Goal: Task Accomplishment & Management: Complete application form

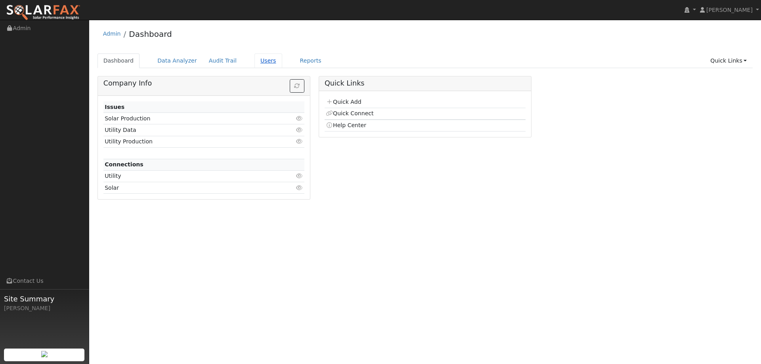
click at [259, 65] on link "Users" at bounding box center [269, 61] width 28 height 15
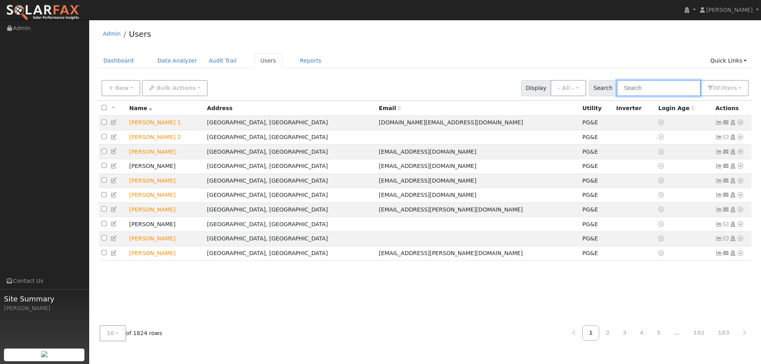
click at [640, 86] on input "text" at bounding box center [659, 88] width 84 height 16
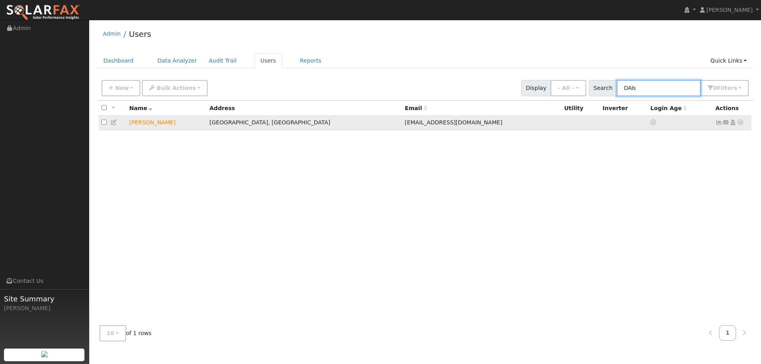
type input "DAls"
click at [744, 126] on td "Send Email... Copy a Link Reset Password Open Access Data Analyzer Reports Scen…" at bounding box center [732, 123] width 39 height 15
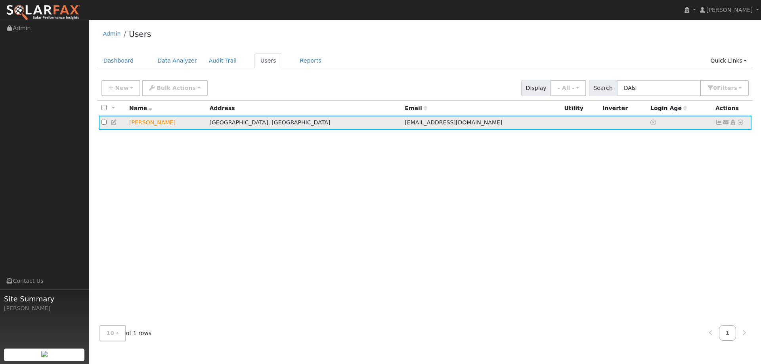
click at [741, 125] on icon at bounding box center [740, 123] width 7 height 6
click at [672, 179] on link "Utility" at bounding box center [658, 182] width 55 height 11
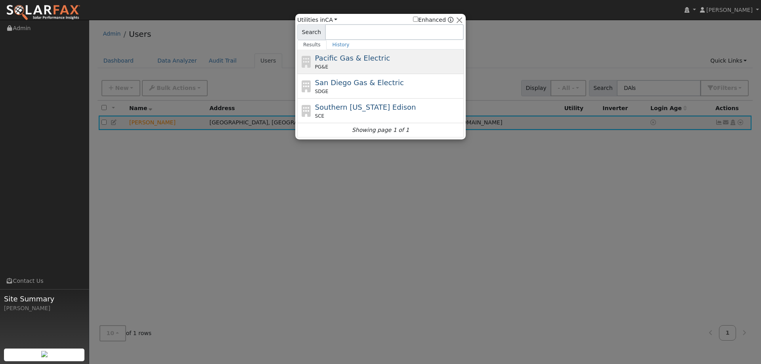
click at [350, 68] on div "PG&E" at bounding box center [388, 66] width 147 height 7
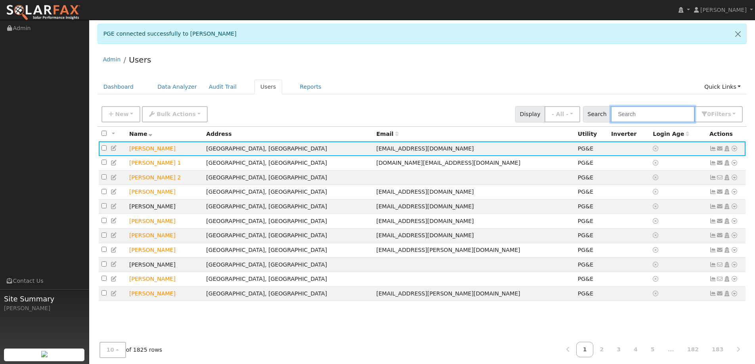
click at [643, 113] on input "text" at bounding box center [653, 114] width 84 height 16
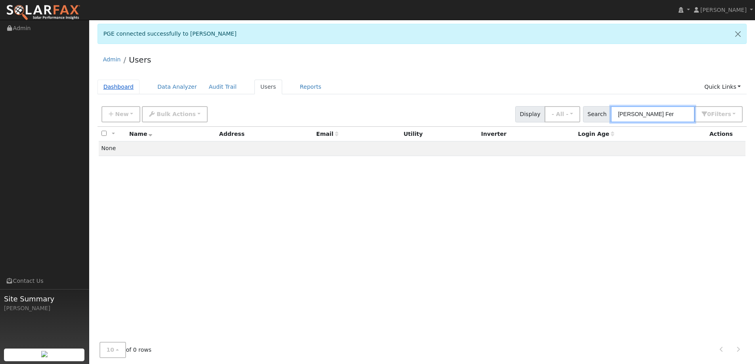
type input "Thalia Fer"
click at [124, 82] on link "Dashboard" at bounding box center [119, 87] width 42 height 15
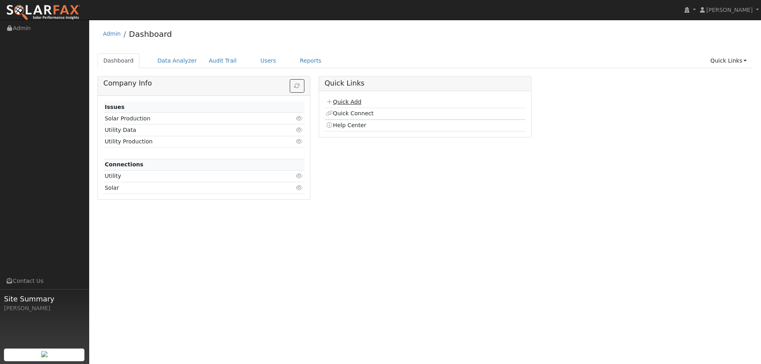
click at [359, 100] on link "Quick Add" at bounding box center [343, 102] width 35 height 6
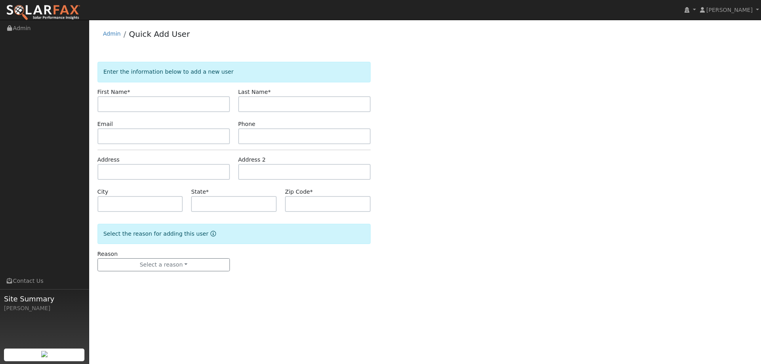
click at [193, 105] on input "text" at bounding box center [164, 104] width 132 height 16
type input "Thalia"
click at [259, 104] on input "text" at bounding box center [304, 104] width 132 height 16
type input "Ferraris"
click at [207, 132] on input "text" at bounding box center [164, 136] width 132 height 16
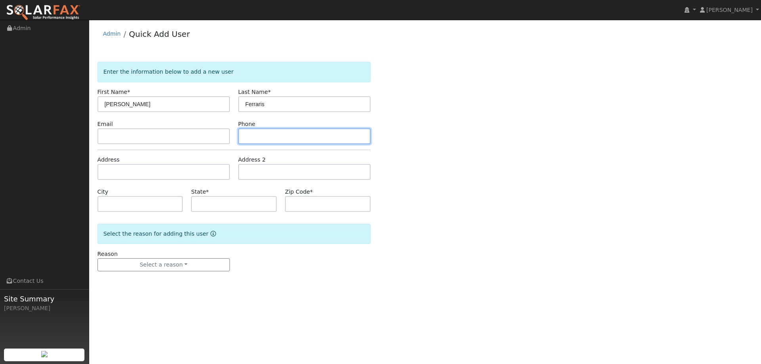
paste input "(707) 246-3023"
click at [256, 140] on input "text" at bounding box center [304, 136] width 132 height 16
type input "(707) 246-3023"
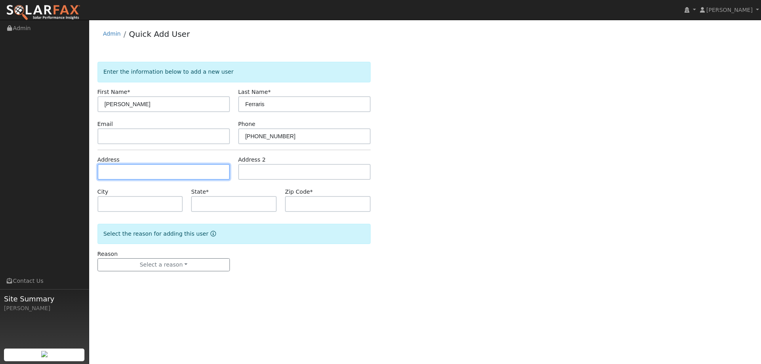
click at [197, 168] on input "text" at bounding box center [164, 172] width 132 height 16
click at [133, 174] on input "text" at bounding box center [164, 172] width 132 height 16
paste input "7162 Pleasant Valley Road"
click at [186, 173] on input "7162 Pleasant Valley Road" at bounding box center [164, 172] width 132 height 16
type input "7162 Pleasant Hills Ranch Way"
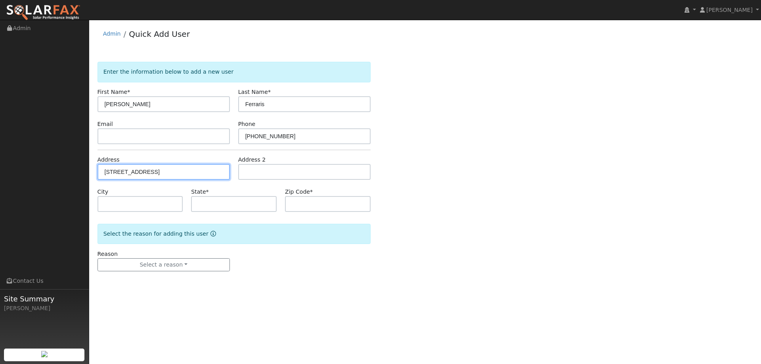
type input "Vacaville"
type input "CA"
type input "95688"
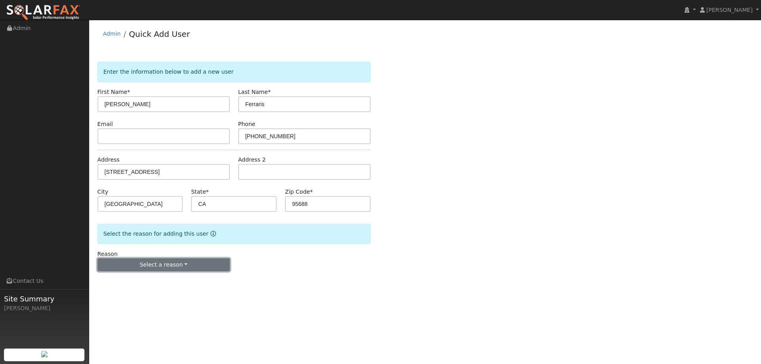
click at [164, 266] on button "Select a reason" at bounding box center [164, 265] width 132 height 13
click at [159, 277] on link "New lead" at bounding box center [142, 281] width 88 height 11
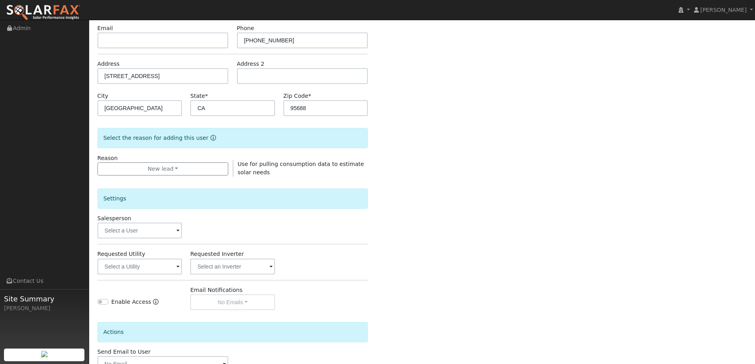
scroll to position [149, 0]
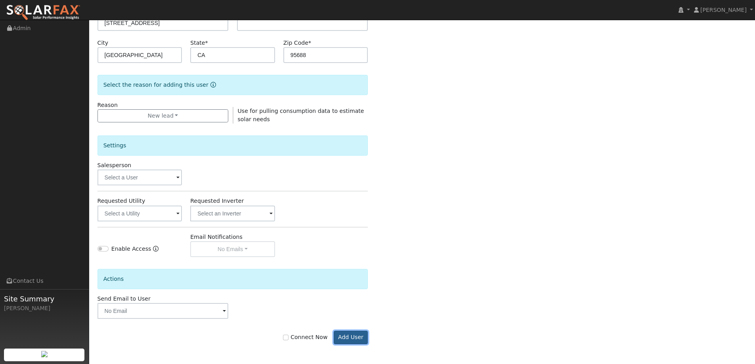
click at [342, 341] on button "Add User" at bounding box center [351, 337] width 34 height 13
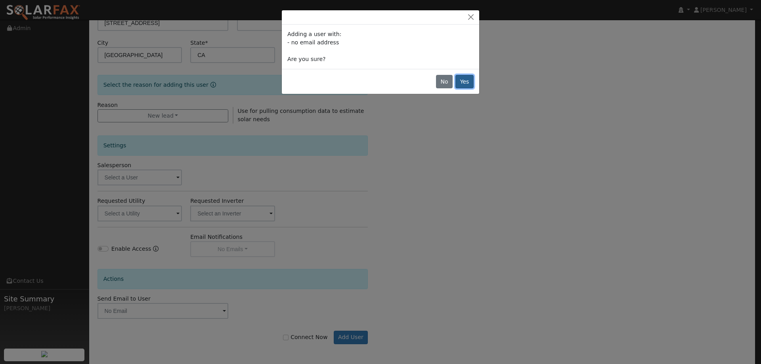
click at [467, 83] on button "Yes" at bounding box center [465, 81] width 18 height 13
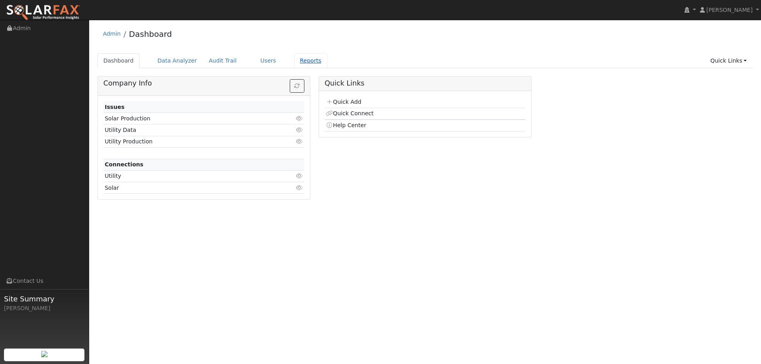
click at [294, 63] on link "Reports" at bounding box center [310, 61] width 33 height 15
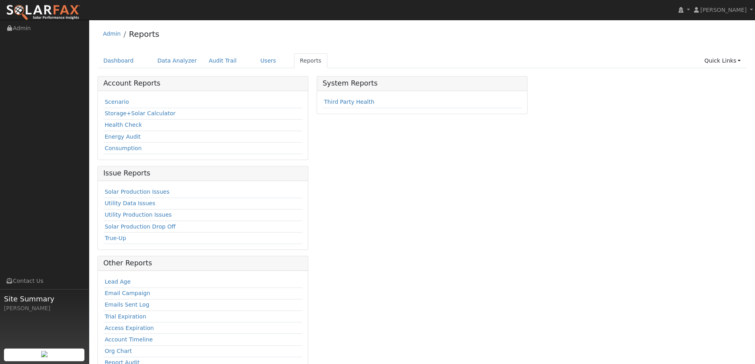
drag, startPoint x: 134, startPoint y: 101, endPoint x: 117, endPoint y: 107, distance: 17.6
click at [130, 105] on td "Scenario" at bounding box center [202, 102] width 199 height 11
click at [117, 107] on td "Scenario" at bounding box center [202, 102] width 199 height 11
click at [115, 105] on link "Scenario" at bounding box center [117, 102] width 24 height 6
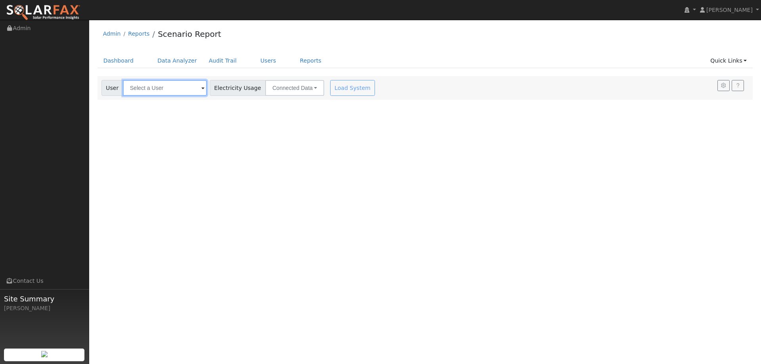
click at [160, 85] on input "text" at bounding box center [165, 88] width 84 height 16
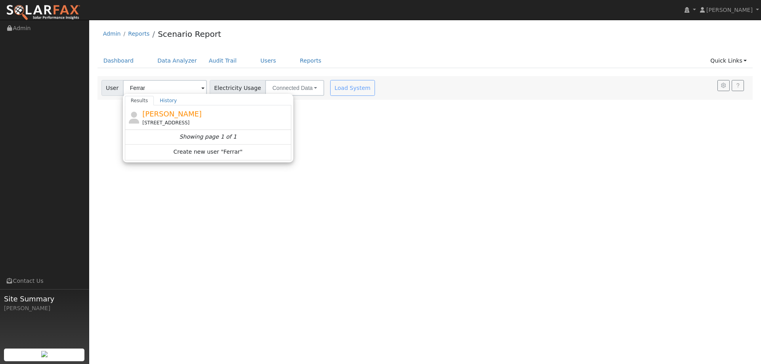
click at [178, 122] on div "[STREET_ADDRESS]" at bounding box center [215, 122] width 147 height 7
type input "[PERSON_NAME]"
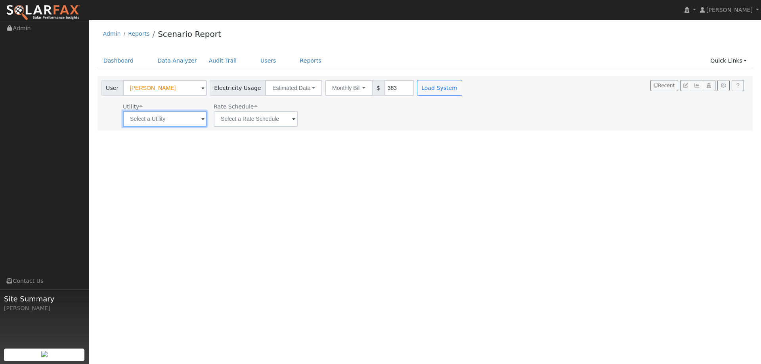
click at [180, 116] on input "text" at bounding box center [165, 119] width 84 height 16
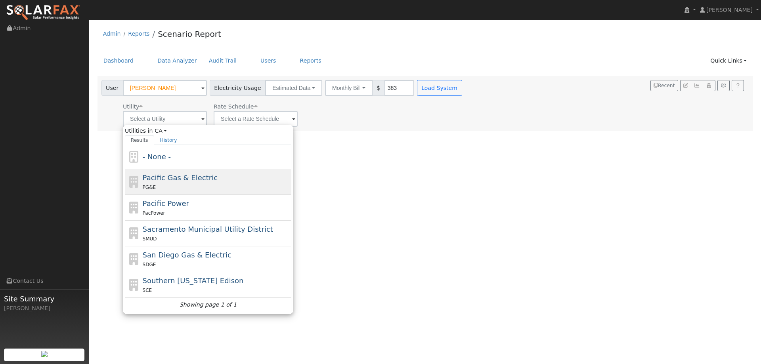
click at [188, 188] on div "PG&E" at bounding box center [216, 187] width 147 height 8
type input "Pacific Gas & Electric"
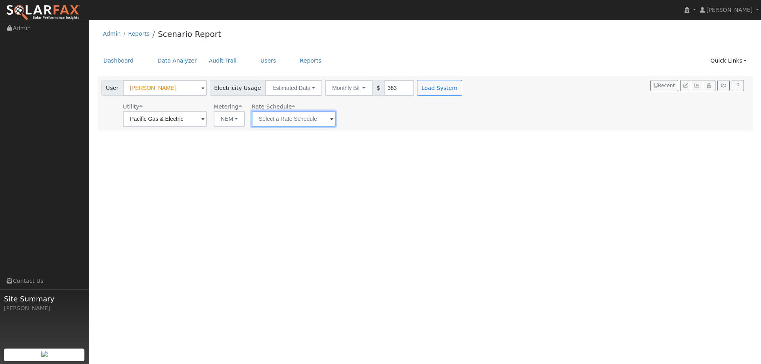
click at [267, 119] on input "text" at bounding box center [294, 119] width 84 height 16
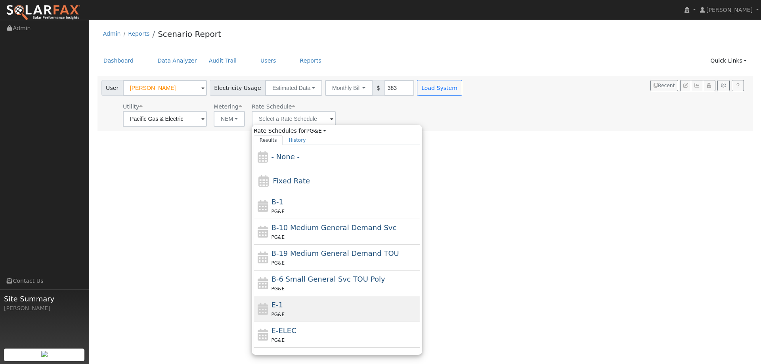
click at [267, 302] on div "E-1 PG&E" at bounding box center [337, 310] width 167 height 26
type input "E-1"
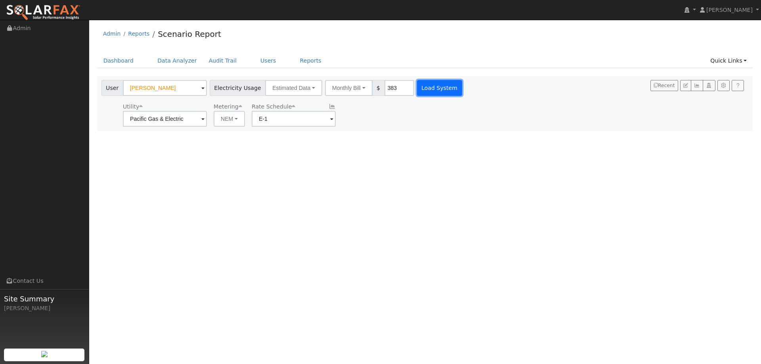
click at [422, 90] on button "Load System" at bounding box center [439, 88] width 45 height 16
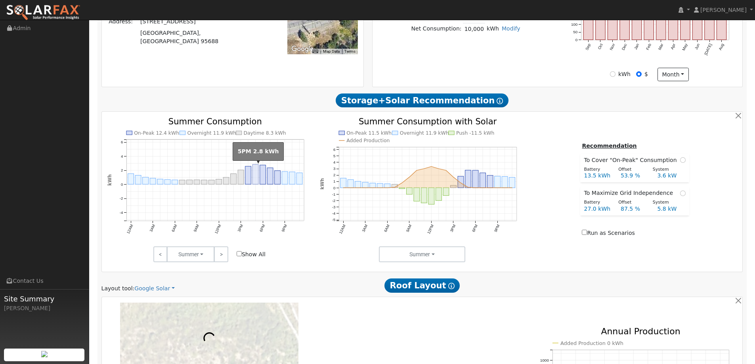
scroll to position [357, 0]
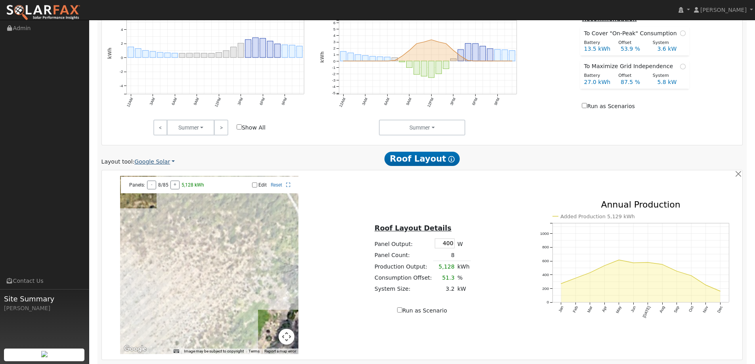
click at [158, 160] on link "Google Solar" at bounding box center [154, 162] width 40 height 8
click at [167, 195] on link "Aurora" at bounding box center [159, 198] width 55 height 11
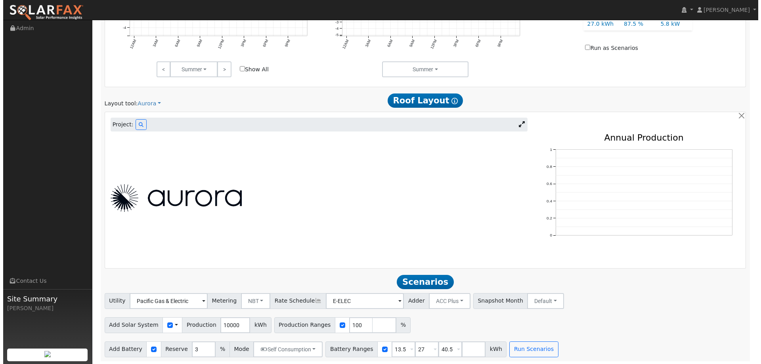
scroll to position [417, 0]
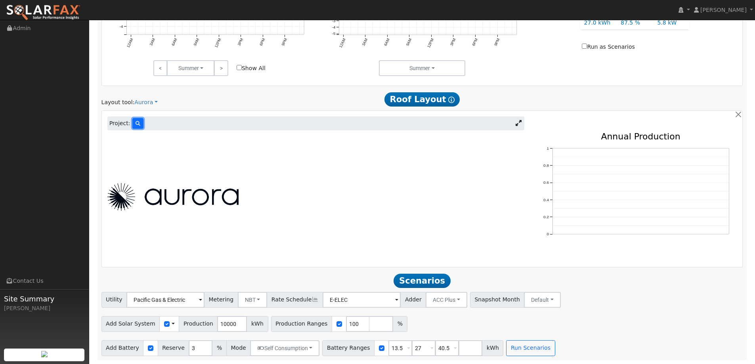
click at [138, 124] on button at bounding box center [137, 123] width 11 height 11
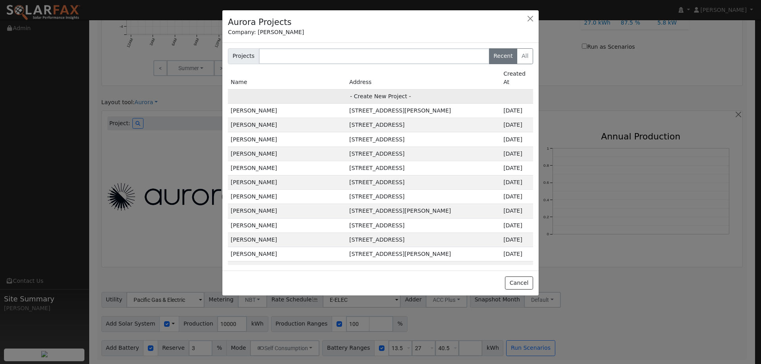
click at [326, 89] on td "- Create New Project -" at bounding box center [380, 96] width 305 height 14
type input "Thalia Ferraris"
type input "7162 Pleasant Hills Ranch Way"
type input "Vacaville"
type input "CA"
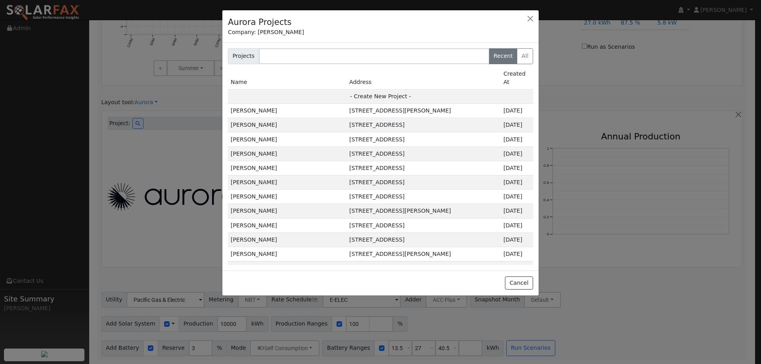
type input "95688"
type input "Design"
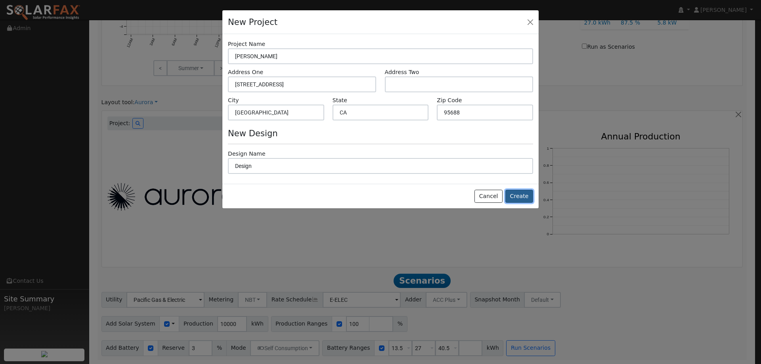
click at [515, 200] on button "Create" at bounding box center [520, 196] width 28 height 13
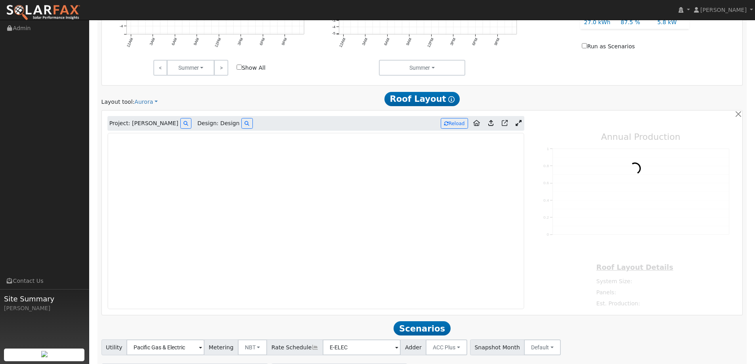
type input "0"
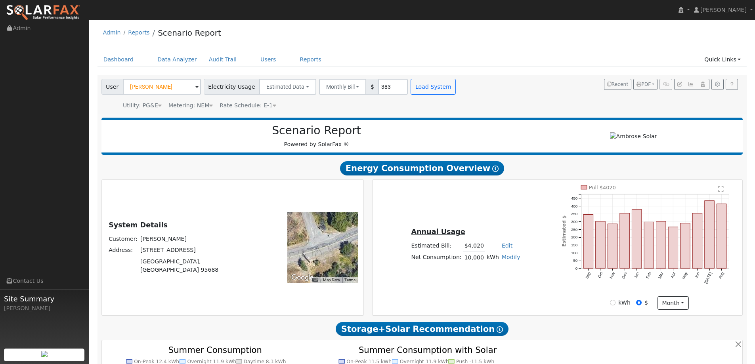
scroll to position [0, 0]
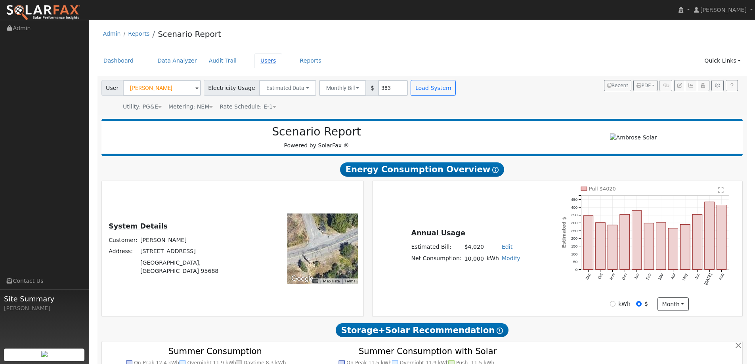
click at [262, 61] on link "Users" at bounding box center [269, 61] width 28 height 15
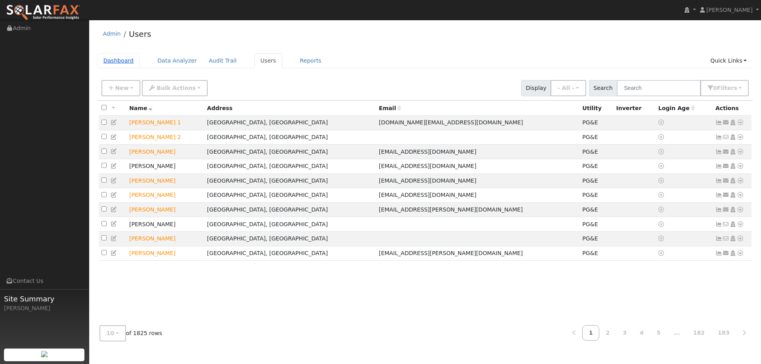
click at [127, 57] on link "Dashboard" at bounding box center [119, 61] width 42 height 15
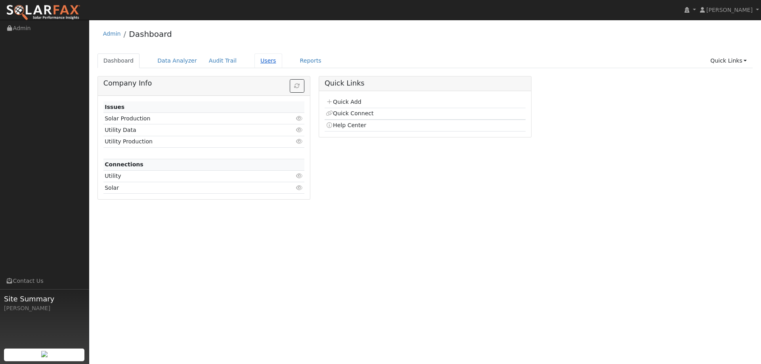
click at [257, 59] on link "Users" at bounding box center [269, 61] width 28 height 15
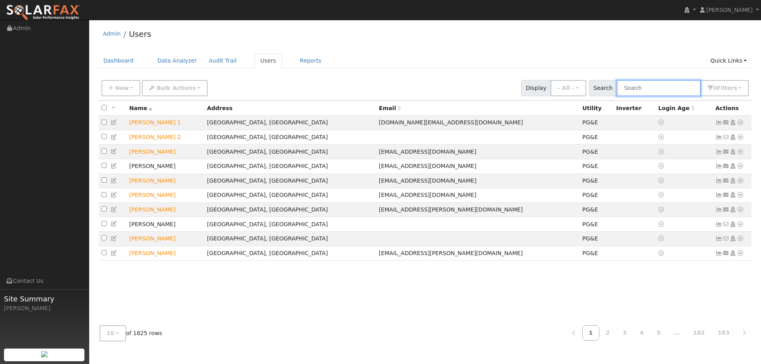
click at [676, 87] on input "text" at bounding box center [659, 88] width 84 height 16
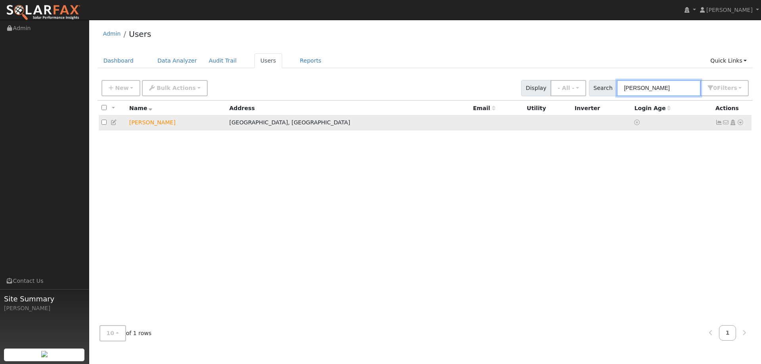
type input "Thalia"
click at [263, 126] on td "Vacaville, CA" at bounding box center [348, 123] width 244 height 15
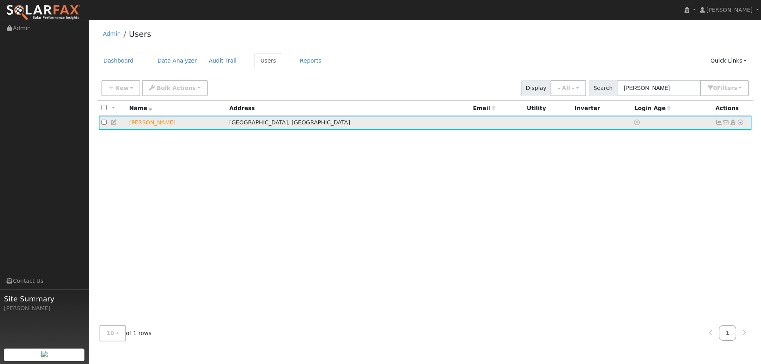
click at [266, 124] on td "Vacaville, CA" at bounding box center [348, 123] width 244 height 15
drag, startPoint x: 310, startPoint y: 128, endPoint x: 249, endPoint y: 129, distance: 61.1
click at [295, 129] on td "Vacaville, CA" at bounding box center [348, 123] width 244 height 15
click at [115, 125] on icon at bounding box center [114, 123] width 7 height 6
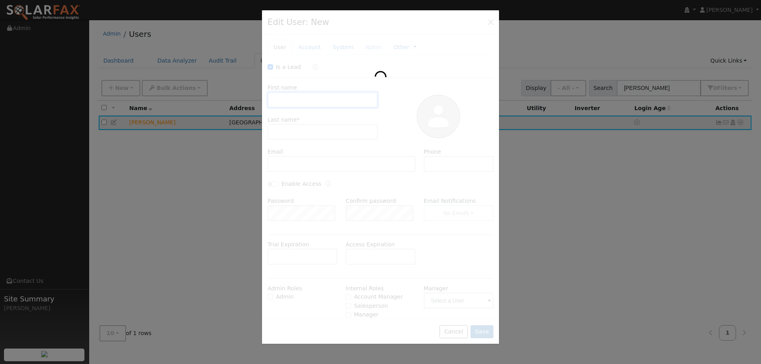
checkbox input "true"
type input "Thalia"
type input "Ferraris"
type input "(707) 246-3023"
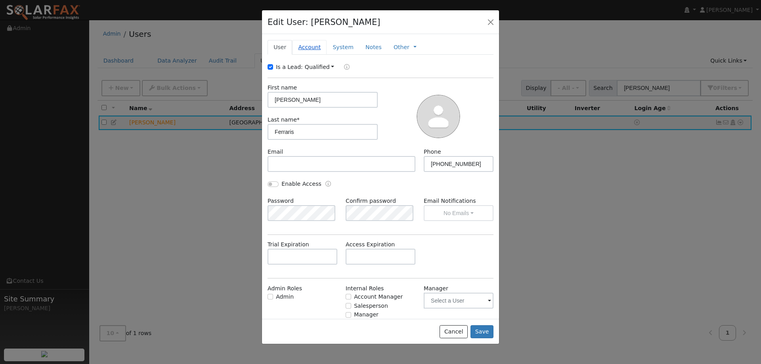
click at [321, 49] on link "Account" at bounding box center [309, 47] width 34 height 15
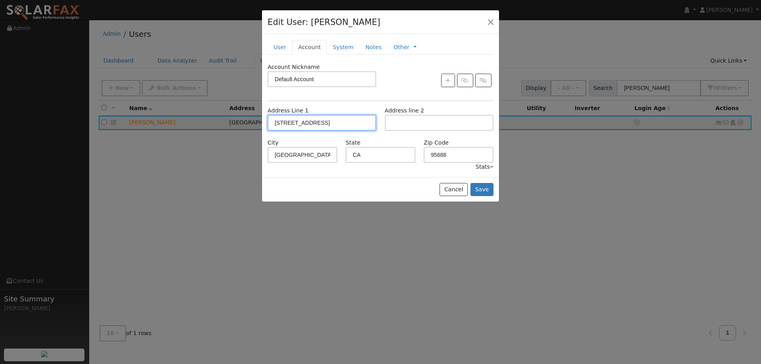
click at [366, 127] on input "7162 Pleasant Hills Ranch Way" at bounding box center [322, 123] width 109 height 16
drag, startPoint x: 363, startPoint y: 125, endPoint x: 327, endPoint y: 126, distance: 36.5
click at [327, 126] on input "7162 Pleasant Hills Ranch Way" at bounding box center [322, 123] width 109 height 16
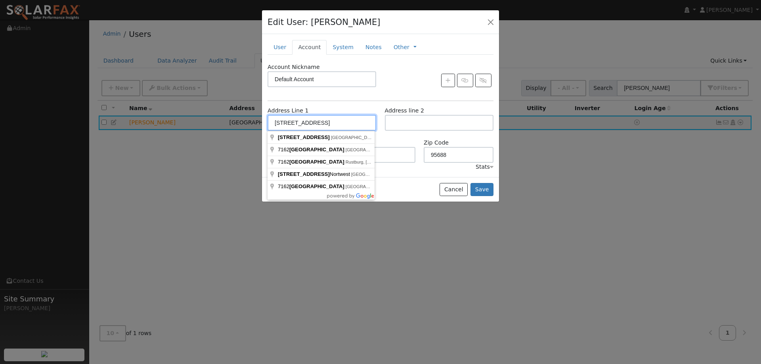
type input "7162 Pleasant Hills Road"
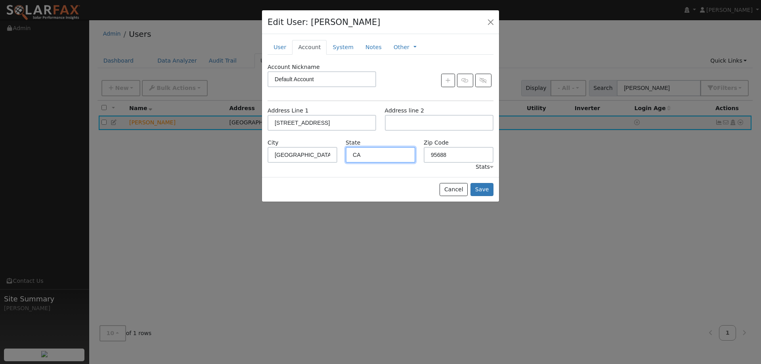
click at [412, 147] on input "CA" at bounding box center [381, 155] width 70 height 16
click at [486, 191] on button "Save" at bounding box center [482, 189] width 23 height 13
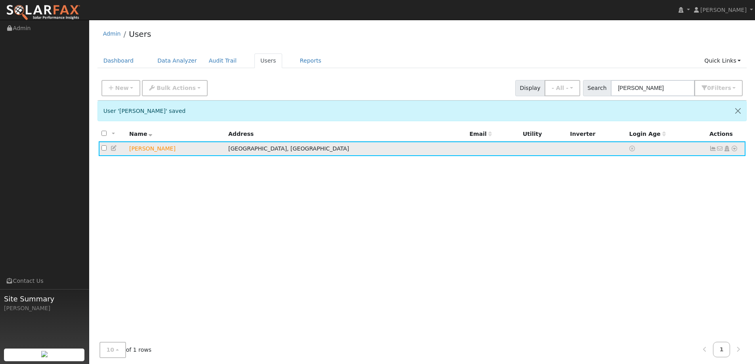
click at [115, 150] on icon at bounding box center [114, 149] width 7 height 6
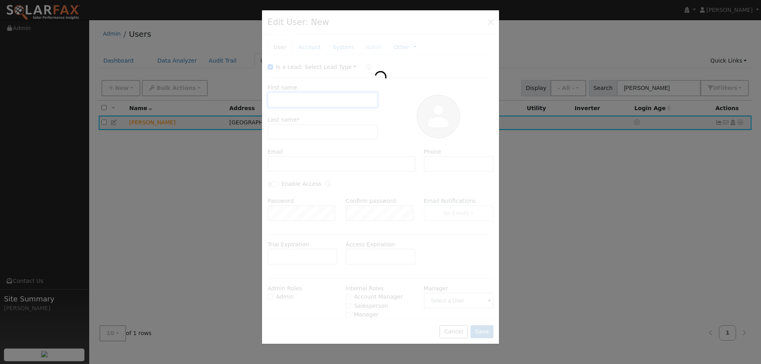
type input "Thalia"
type input "Ferraris"
type input "(707) 246-3023"
type input "Default Account"
type input "7162 Pleasant Hills Road"
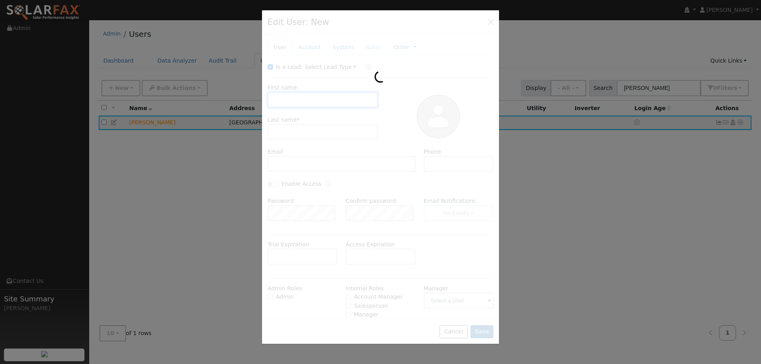
type input "Vacaville"
type input "CA"
type input "95688"
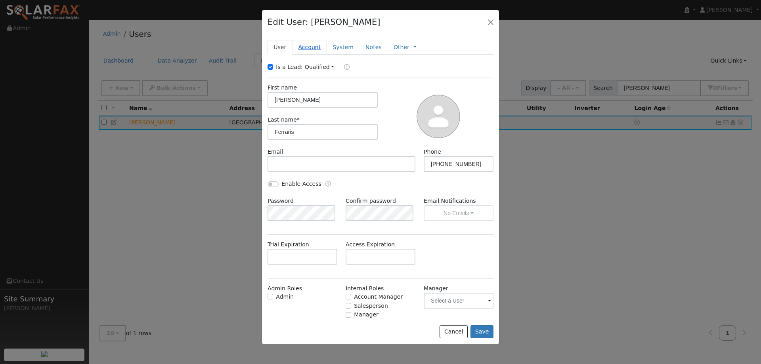
click at [309, 48] on link "Account" at bounding box center [309, 47] width 34 height 15
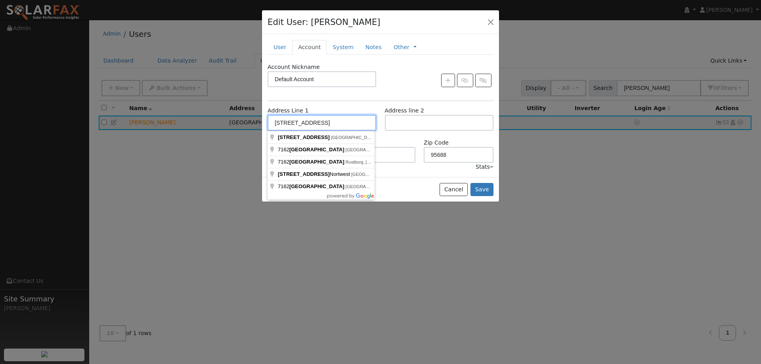
click at [324, 125] on input "7162 Pleasant Hills Road" at bounding box center [322, 123] width 109 height 16
type input "7162 Pleasant Valley Road"
click at [480, 189] on button "Save" at bounding box center [482, 189] width 23 height 13
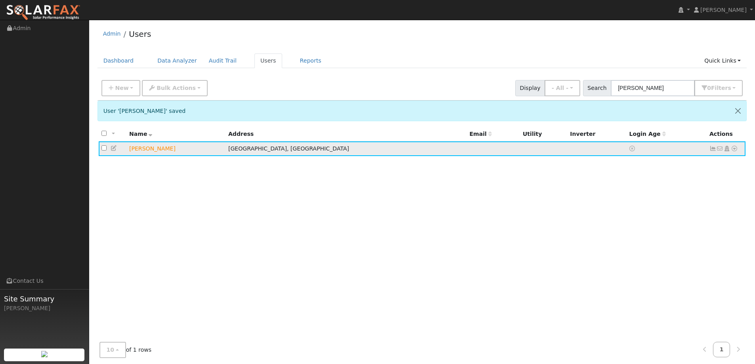
click at [270, 149] on td "Vacaville, CA" at bounding box center [346, 149] width 241 height 15
click at [126, 63] on link "Dashboard" at bounding box center [119, 61] width 42 height 15
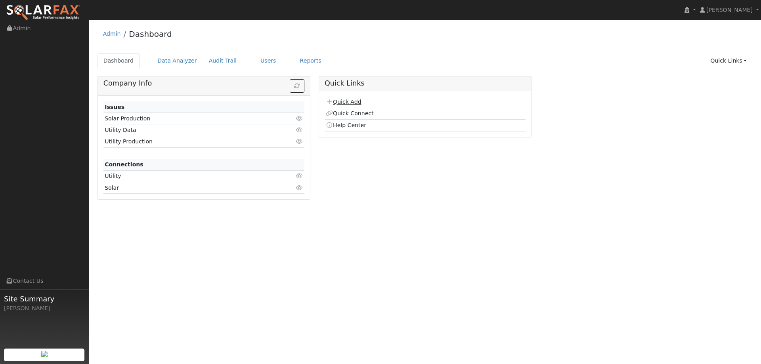
click at [359, 101] on link "Quick Add" at bounding box center [343, 102] width 35 height 6
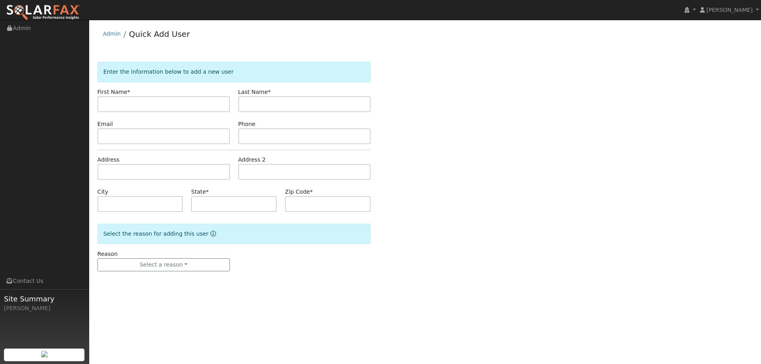
click at [184, 103] on input "text" at bounding box center [164, 104] width 132 height 16
type input "Marriette"
click at [322, 104] on input "text" at bounding box center [304, 104] width 132 height 16
type input "[PERSON_NAME]"
click at [181, 138] on input "text" at bounding box center [164, 136] width 132 height 16
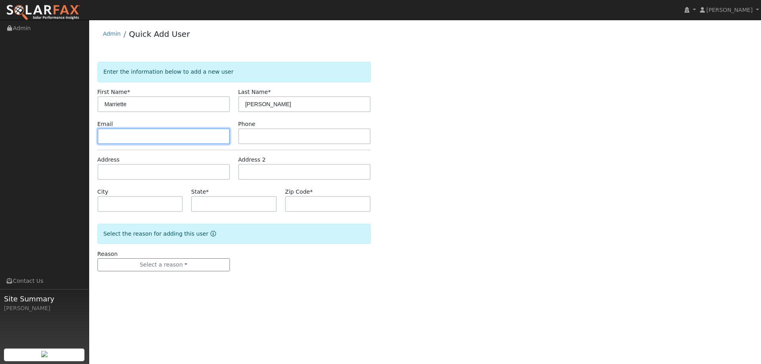
click at [183, 133] on input "text" at bounding box center [164, 136] width 132 height 16
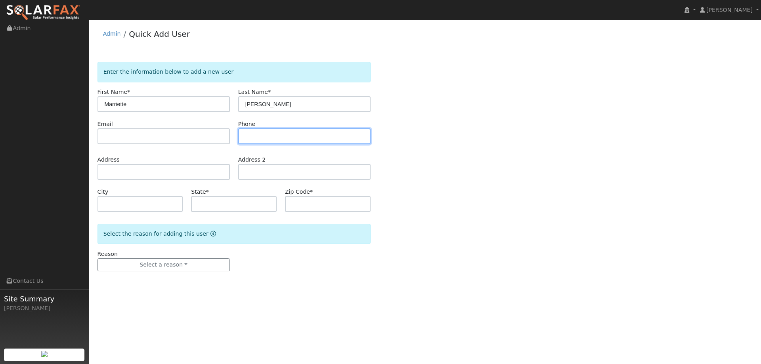
click at [296, 134] on input "text" at bounding box center [304, 136] width 132 height 16
paste input "[PHONE_NUMBER]"
type input "[PHONE_NUMBER]"
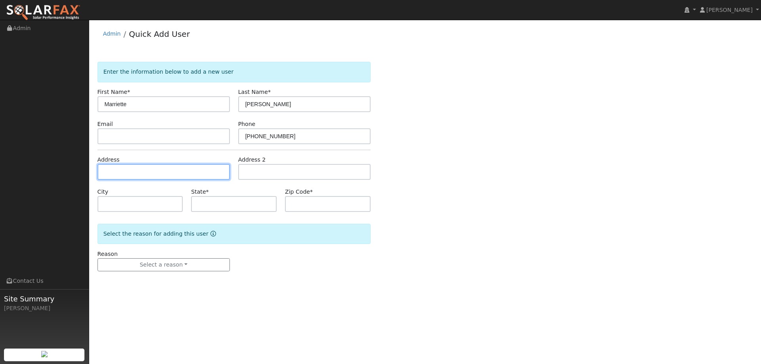
click at [208, 175] on input "text" at bounding box center [164, 172] width 132 height 16
paste input "[STREET_ADDRESS][PERSON_NAME]"
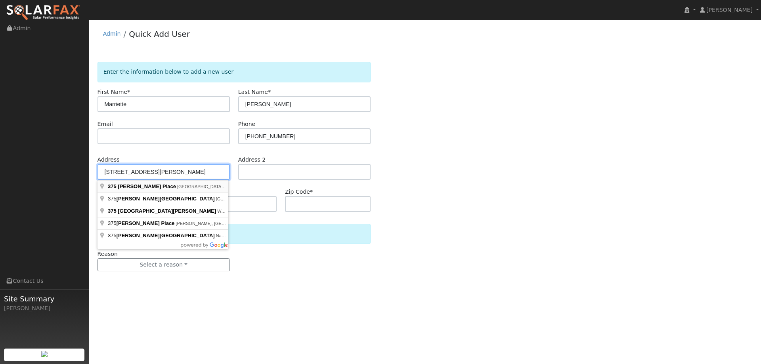
type input "[STREET_ADDRESS][PERSON_NAME]"
type input "[PERSON_NAME]"
type input "CA"
type input "95620"
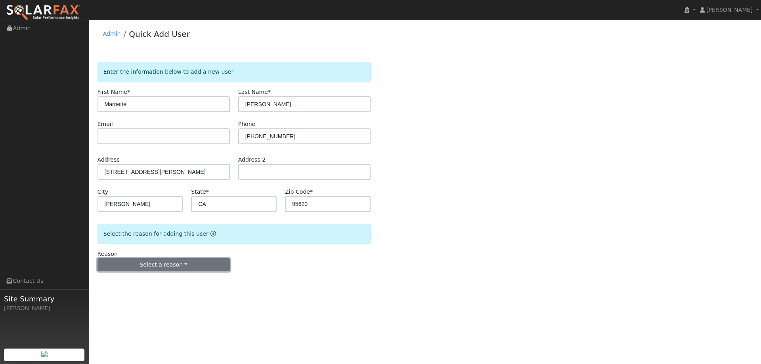
click at [173, 264] on button "Select a reason" at bounding box center [164, 265] width 132 height 13
click at [157, 277] on link "New lead" at bounding box center [142, 281] width 88 height 11
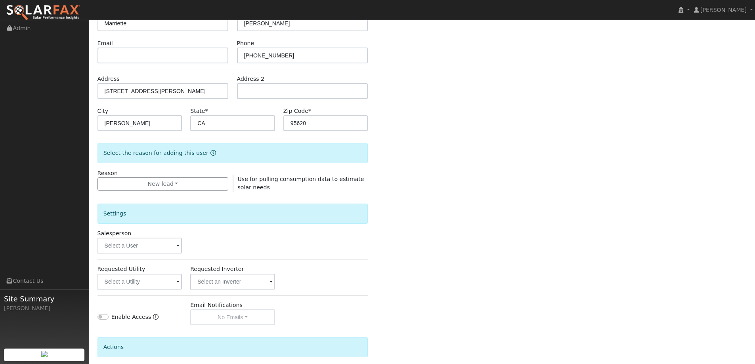
scroll to position [149, 0]
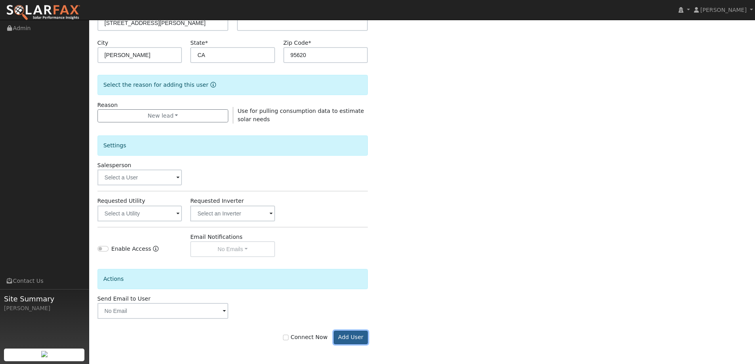
click at [348, 331] on button "Add User" at bounding box center [351, 337] width 34 height 13
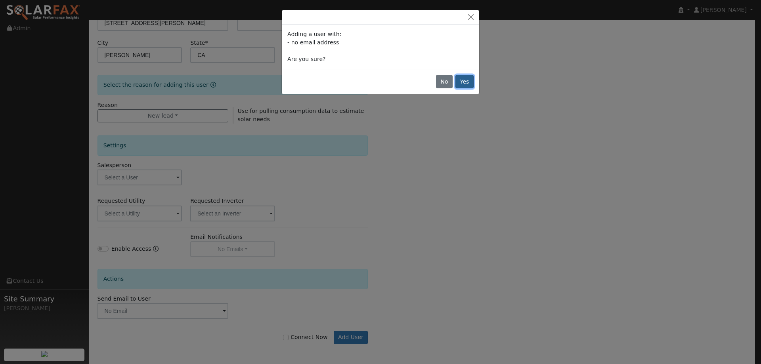
click at [463, 84] on button "Yes" at bounding box center [465, 81] width 18 height 13
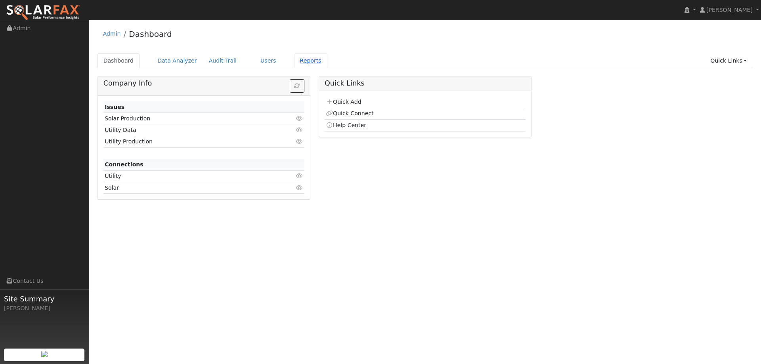
click at [299, 60] on link "Reports" at bounding box center [310, 61] width 33 height 15
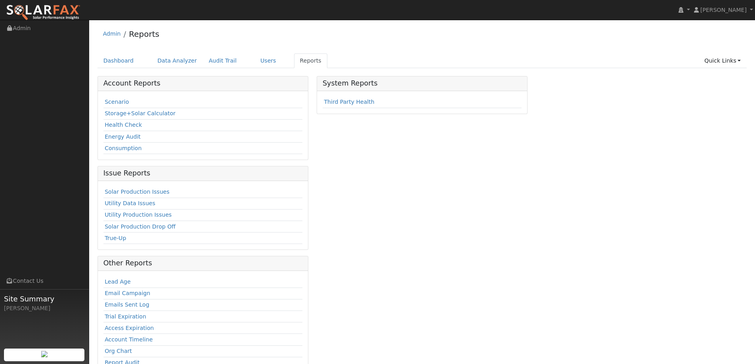
click at [128, 102] on td "Scenario" at bounding box center [202, 102] width 199 height 11
click at [114, 101] on link "Scenario" at bounding box center [117, 102] width 24 height 6
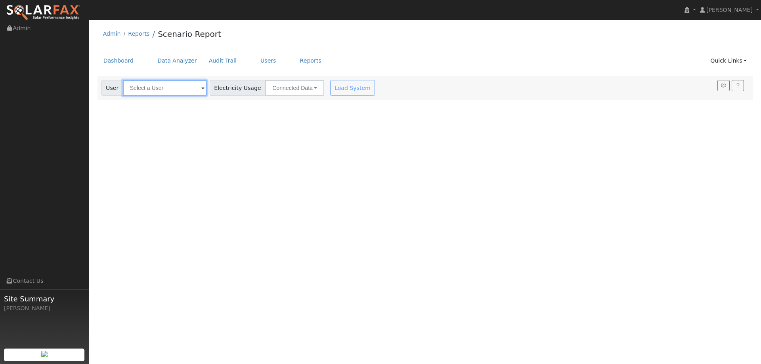
click at [153, 84] on input "text" at bounding box center [165, 88] width 84 height 16
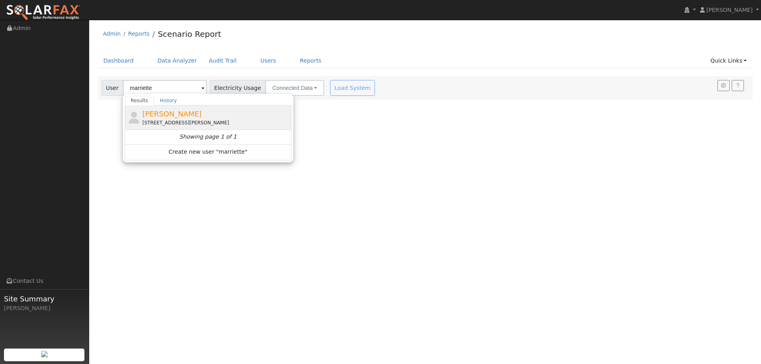
click at [193, 113] on span "[PERSON_NAME]" at bounding box center [171, 114] width 59 height 8
type input "Marriette Clayborne"
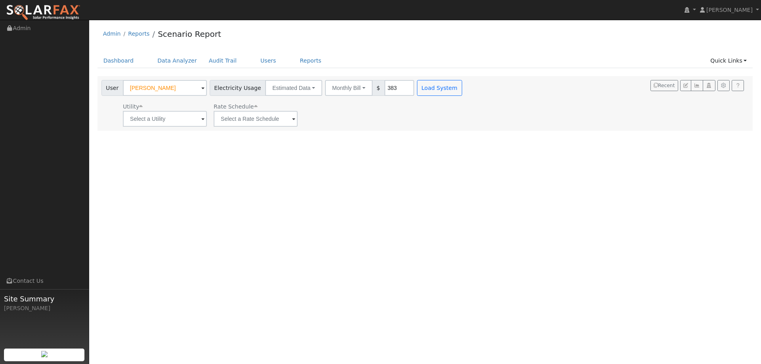
click at [158, 110] on div "Utility" at bounding box center [165, 107] width 84 height 8
click at [151, 105] on div "Utility: None" at bounding box center [142, 107] width 38 height 8
click at [156, 118] on input "text" at bounding box center [165, 119] width 84 height 16
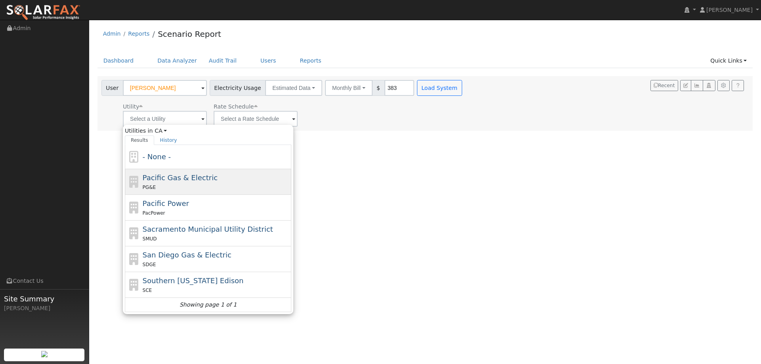
click at [200, 174] on span "Pacific Gas & Electric" at bounding box center [180, 178] width 75 height 8
type input "Pacific Gas & Electric"
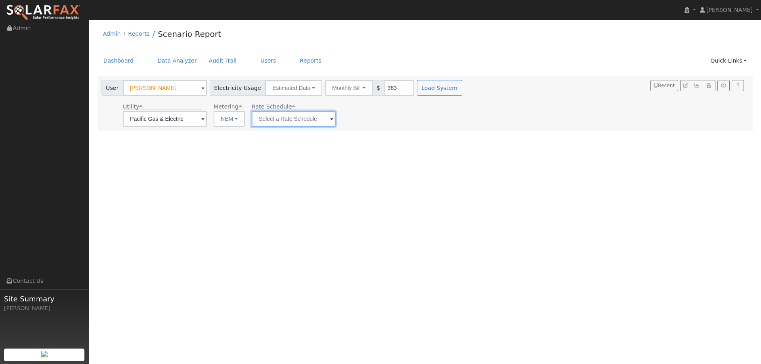
click at [276, 117] on input "text" at bounding box center [294, 119] width 84 height 16
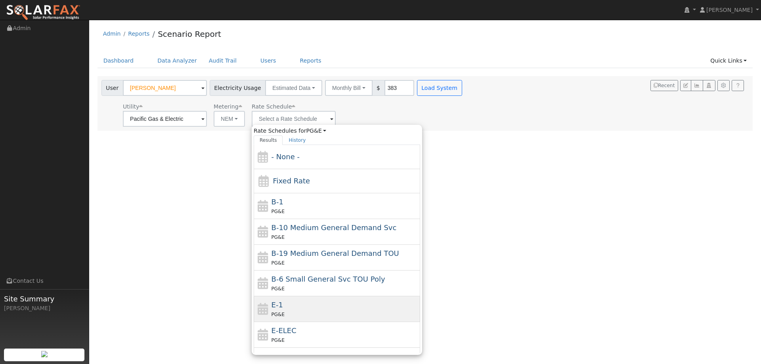
click at [279, 301] on span "E-1" at bounding box center [277, 305] width 11 height 8
type input "E-1"
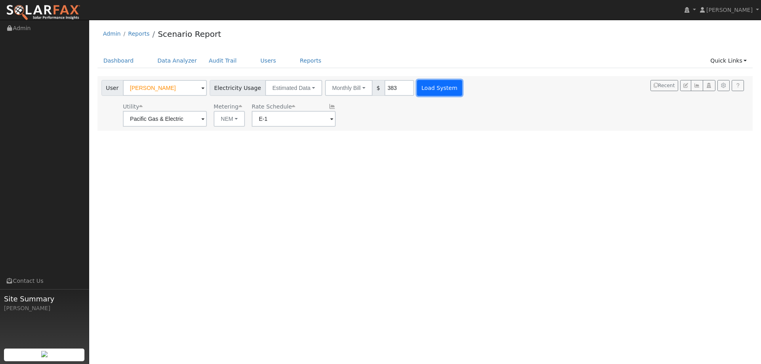
click at [446, 90] on button "Load System" at bounding box center [439, 88] width 45 height 16
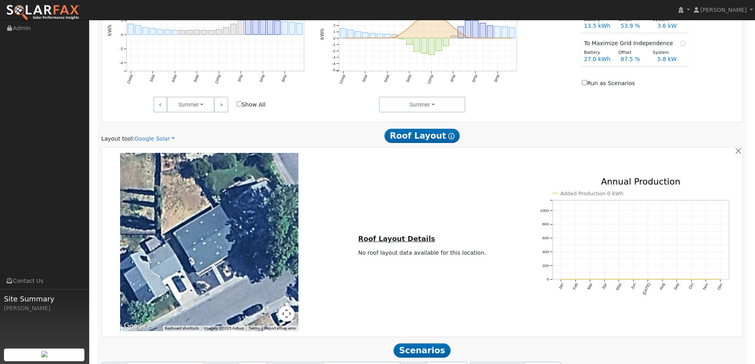
scroll to position [396, 0]
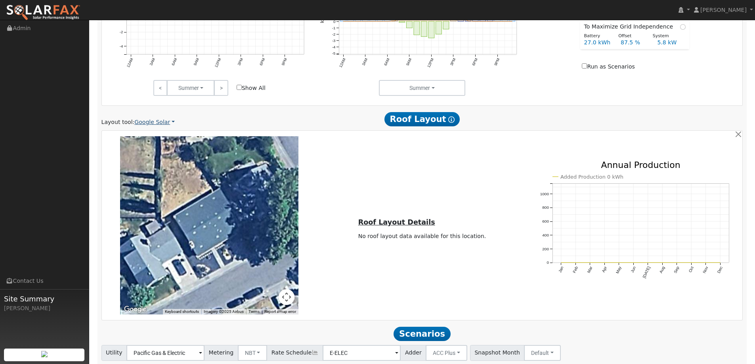
click at [160, 123] on link "Google Solar" at bounding box center [154, 122] width 40 height 8
click at [160, 159] on link "Aurora" at bounding box center [159, 158] width 55 height 11
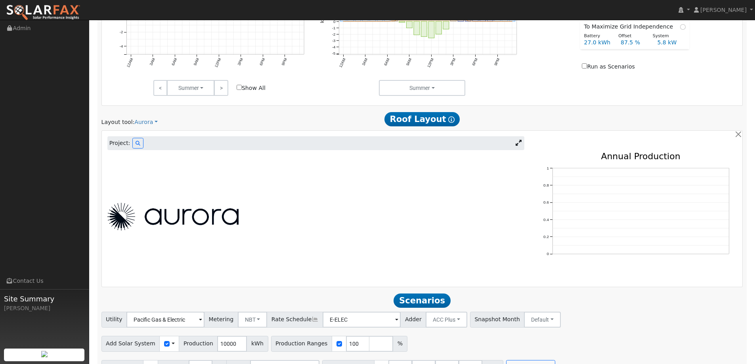
scroll to position [296, 0]
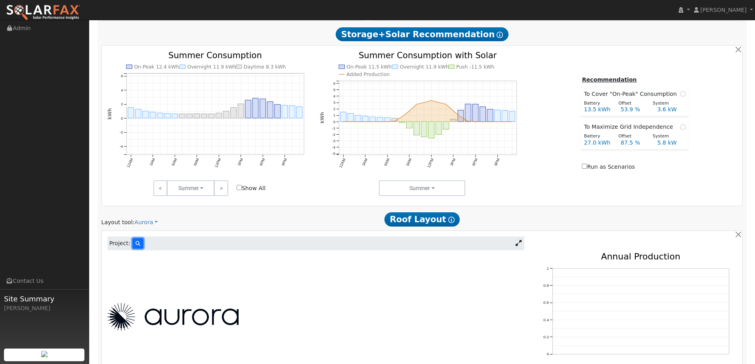
click at [134, 248] on button at bounding box center [137, 243] width 11 height 11
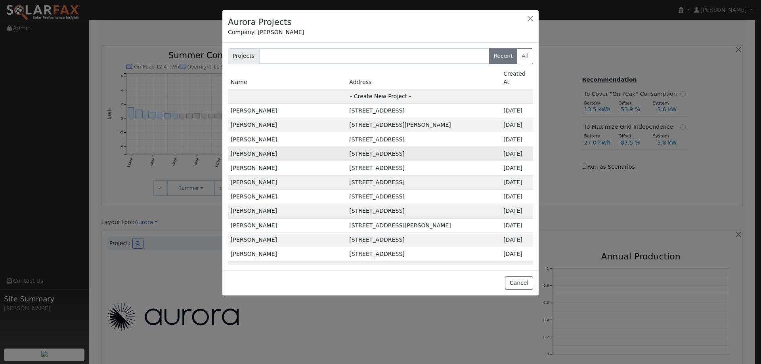
drag, startPoint x: 388, startPoint y: 86, endPoint x: 439, endPoint y: 145, distance: 78.4
click at [442, 89] on td "- Create New Project -" at bounding box center [380, 96] width 305 height 14
type input "Marriette Clayborne"
type input "375 Archer Place"
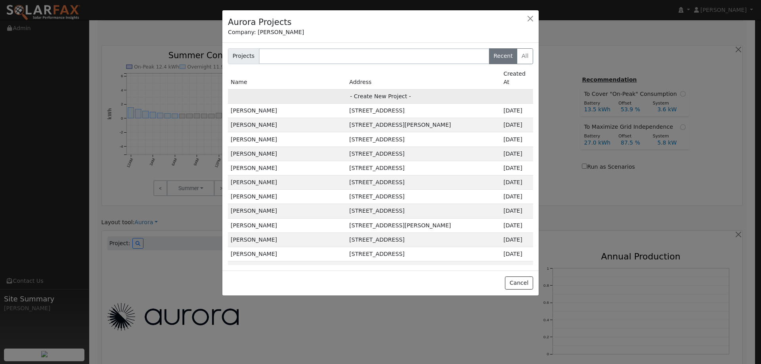
type input "Dixon"
type input "CA"
type input "95620"
type input "Design"
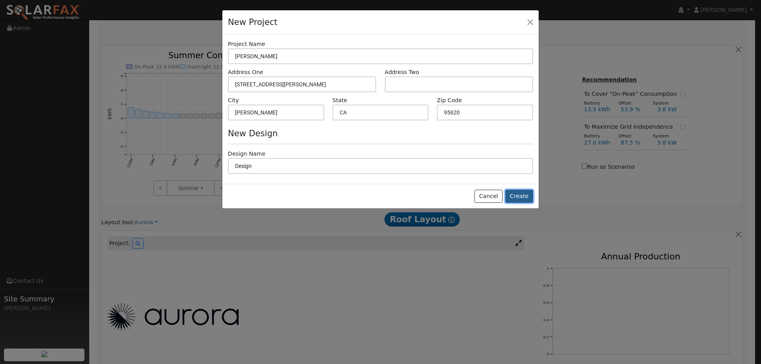
click at [519, 197] on button "Create" at bounding box center [520, 196] width 28 height 13
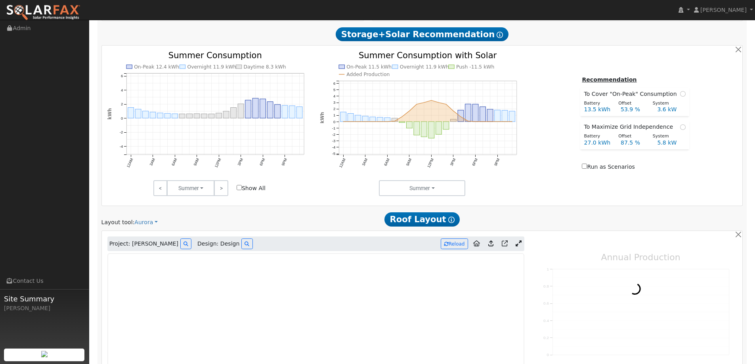
type input "0"
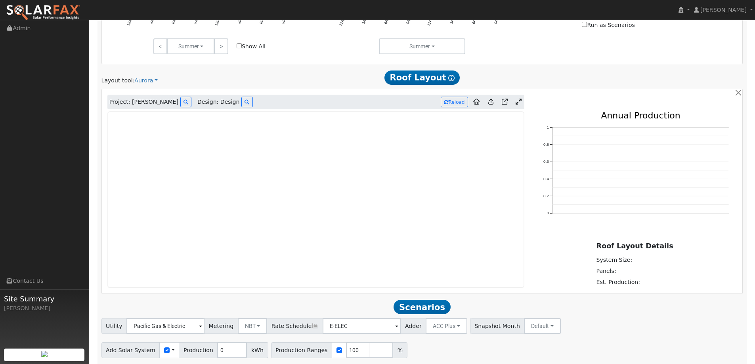
scroll to position [425, 0]
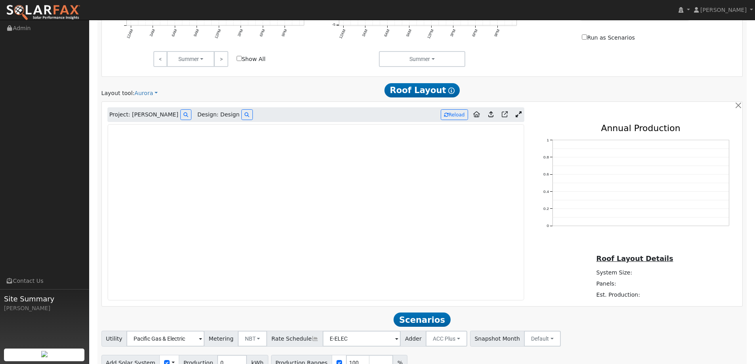
click at [46, 7] on img at bounding box center [43, 12] width 75 height 17
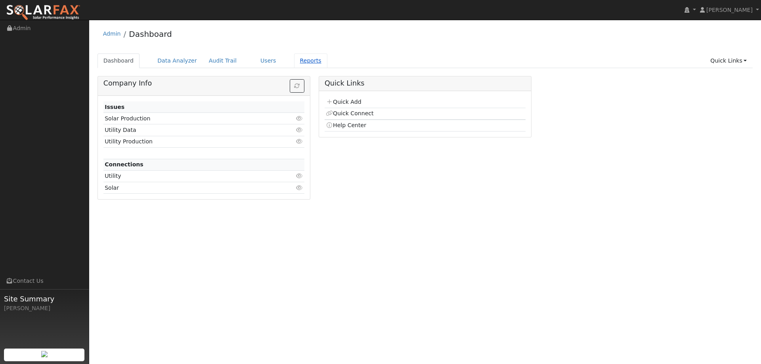
click at [297, 57] on link "Reports" at bounding box center [310, 61] width 33 height 15
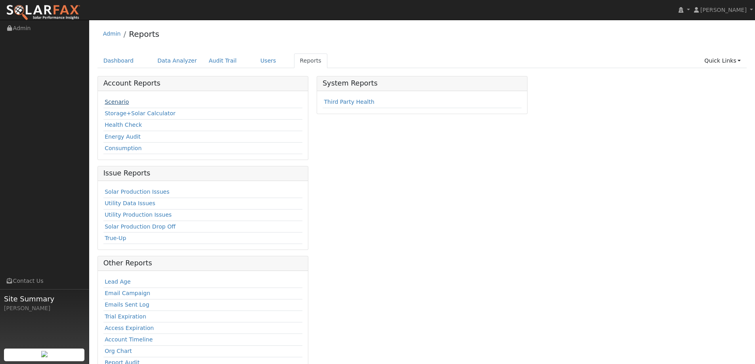
click at [121, 105] on link "Scenario" at bounding box center [117, 102] width 24 height 6
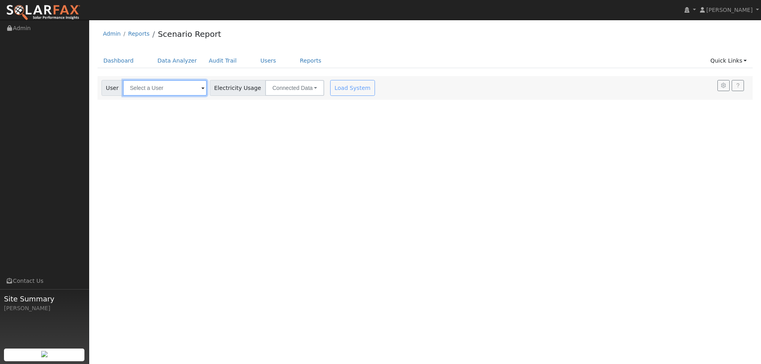
click at [166, 89] on input "text" at bounding box center [165, 88] width 84 height 16
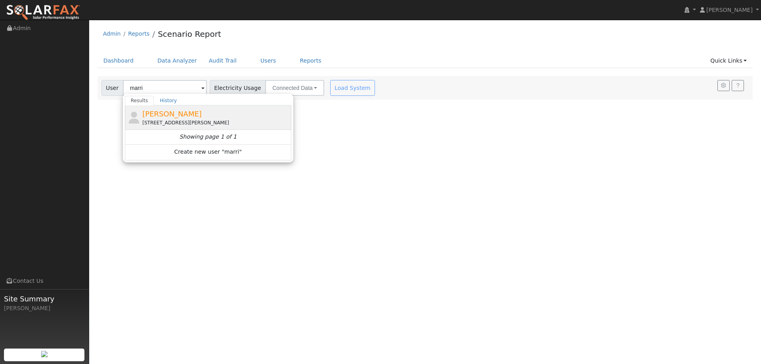
click at [161, 123] on div "[STREET_ADDRESS][PERSON_NAME]" at bounding box center [215, 122] width 147 height 7
type input "[PERSON_NAME]"
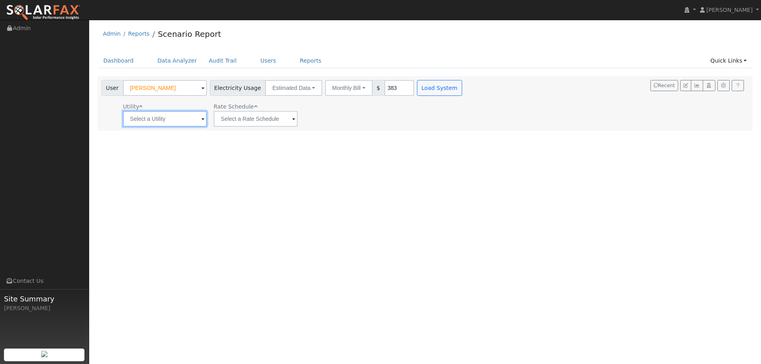
click at [187, 119] on input "text" at bounding box center [165, 119] width 84 height 16
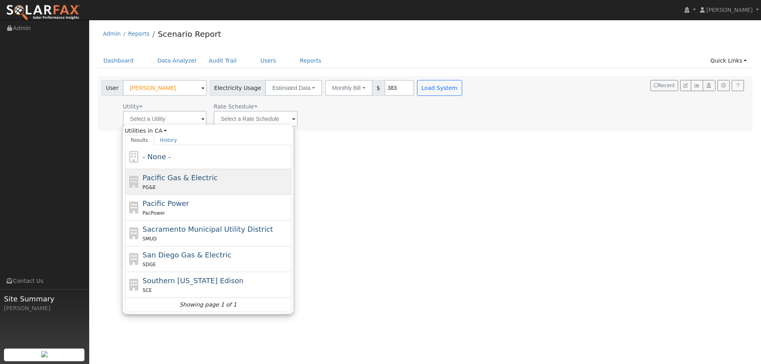
click at [186, 174] on span "Pacific Gas & Electric" at bounding box center [180, 178] width 75 height 8
type input "Pacific Gas & Electric"
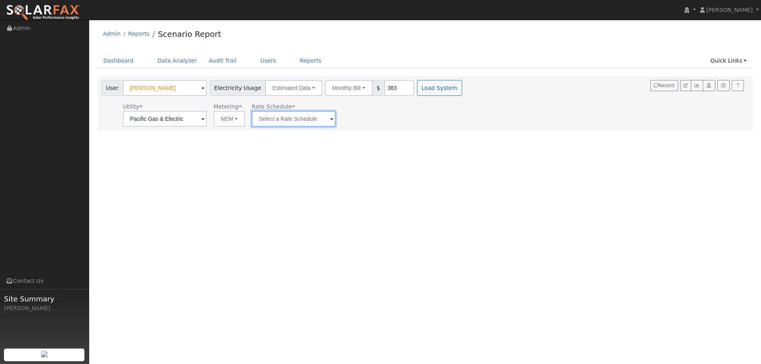
click at [288, 117] on input "text" at bounding box center [294, 119] width 84 height 16
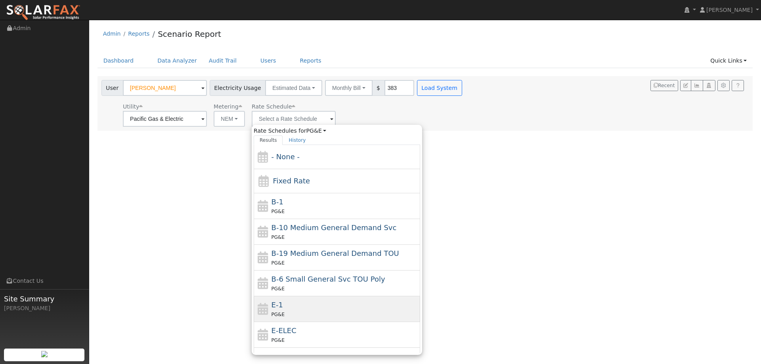
drag, startPoint x: 285, startPoint y: 311, endPoint x: 288, endPoint y: 306, distance: 5.3
click at [286, 310] on div "E-1 PG&E" at bounding box center [345, 309] width 147 height 19
type input "E-1"
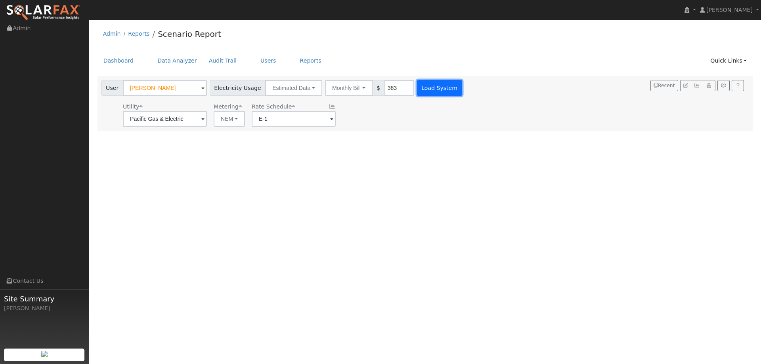
click at [426, 92] on button "Load System" at bounding box center [439, 88] width 45 height 16
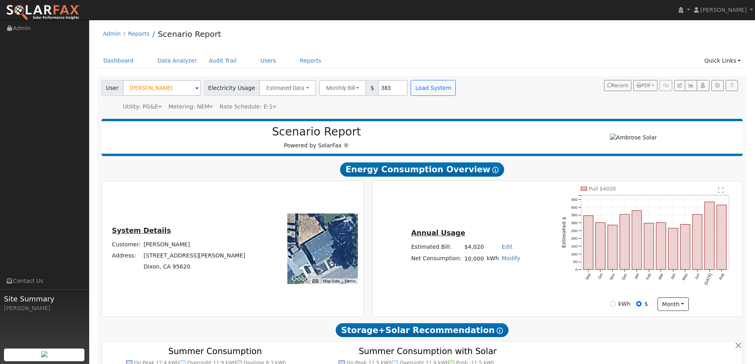
type input "0"
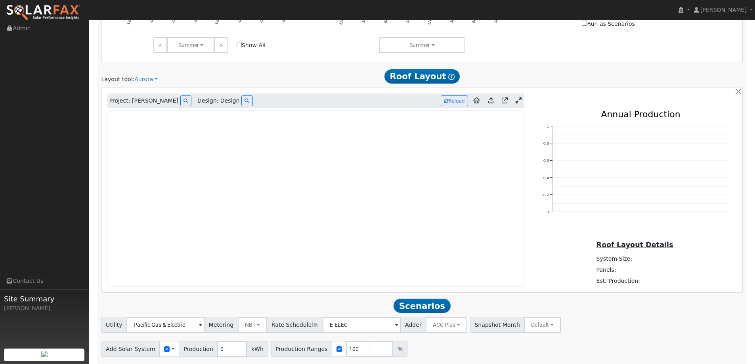
scroll to position [425, 0]
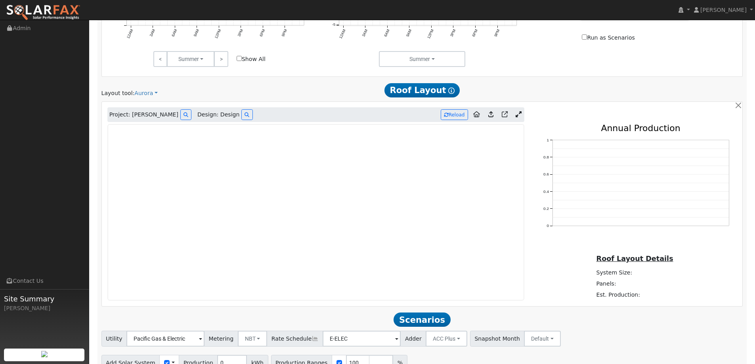
click at [77, 13] on img at bounding box center [43, 12] width 75 height 17
